Goal: Navigation & Orientation: Find specific page/section

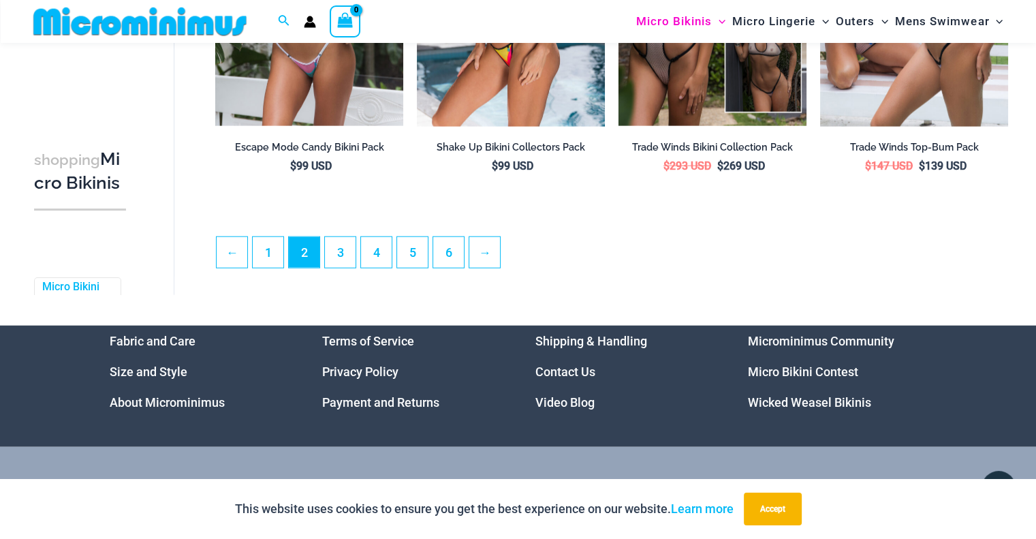
scroll to position [3359, 0]
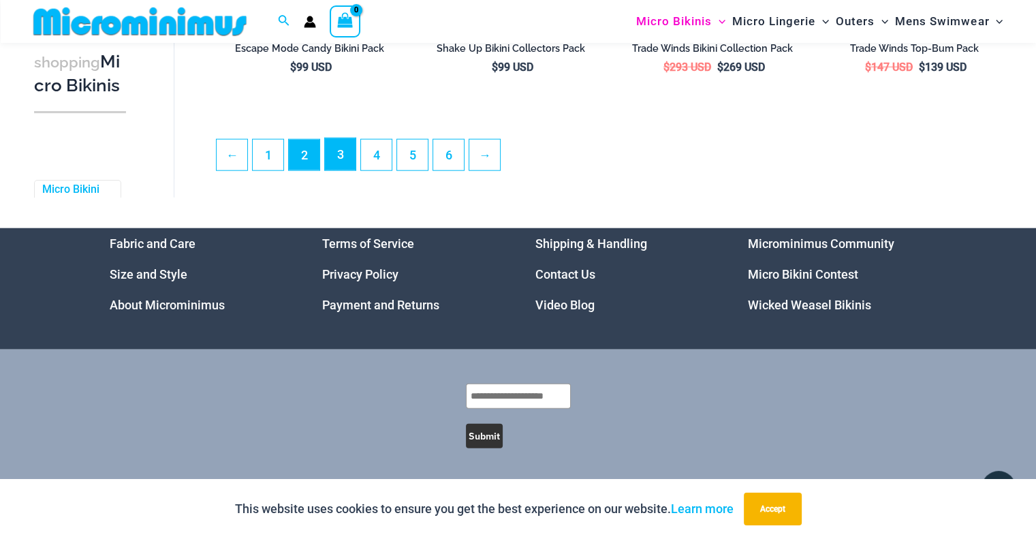
click at [343, 152] on link "3" at bounding box center [340, 154] width 31 height 32
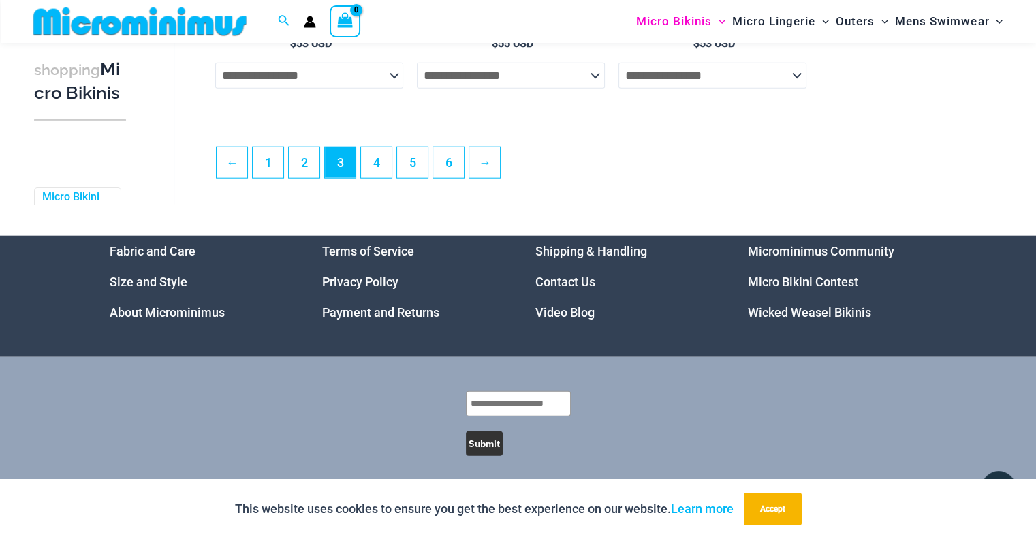
scroll to position [3402, 0]
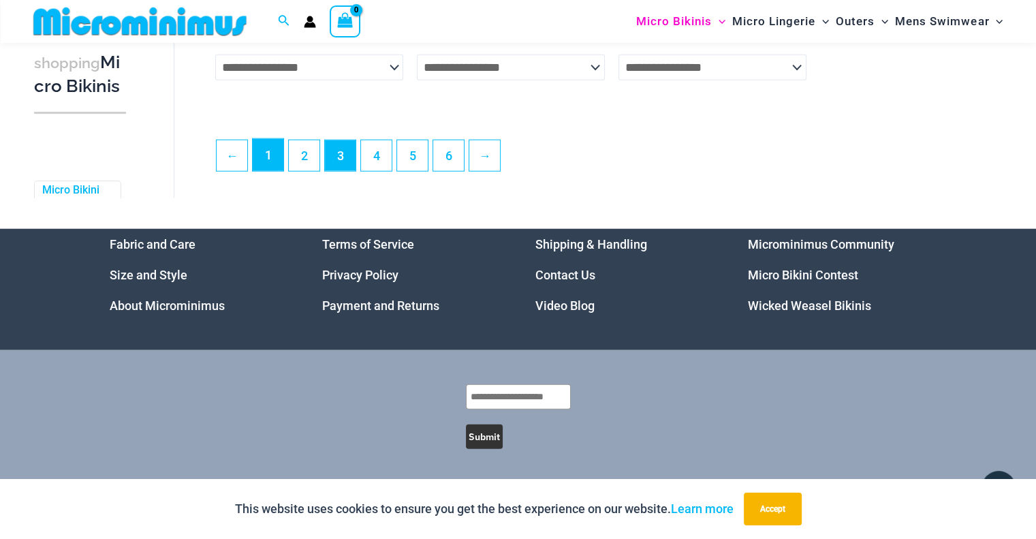
click at [259, 146] on link "1" at bounding box center [268, 155] width 31 height 32
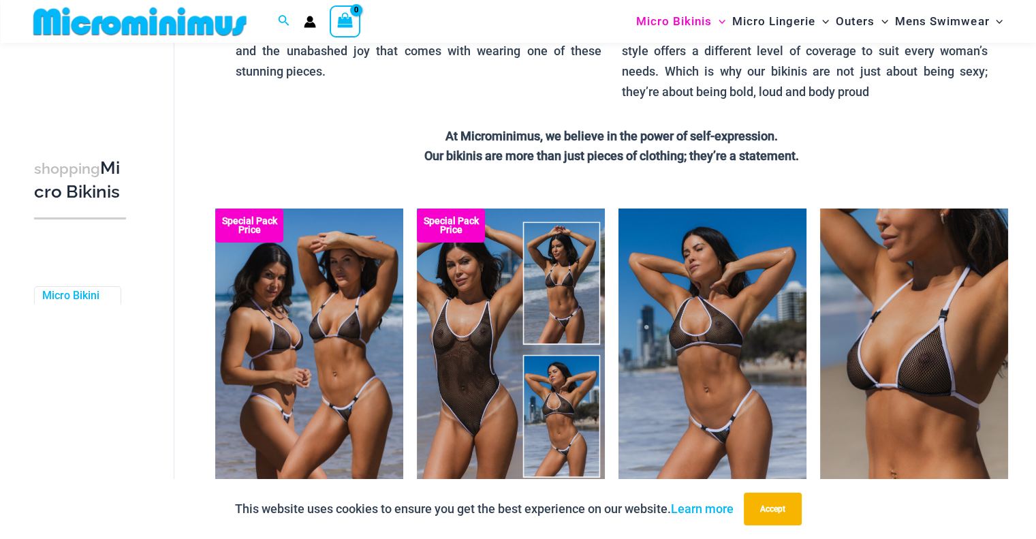
scroll to position [532, 0]
